Goal: Unclear

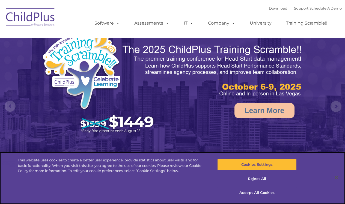
select select "MEDIUM"
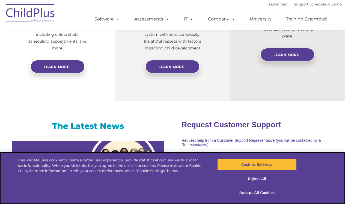
scroll to position [277, 0]
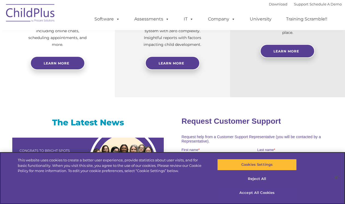
click at [253, 193] on button "Accept All Cookies" at bounding box center [258, 192] width 80 height 11
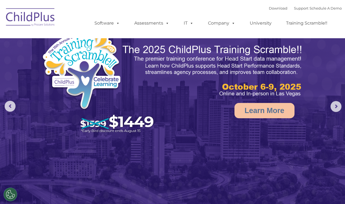
scroll to position [0, 0]
select select "MEDIUM"
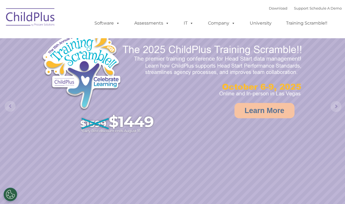
select select "MEDIUM"
